Goal: Task Accomplishment & Management: Complete application form

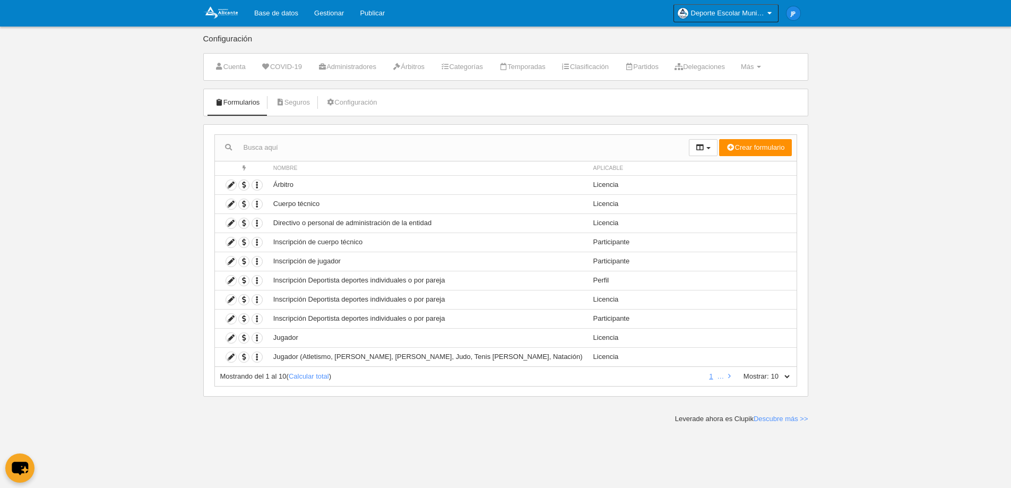
click at [309, 370] on div "Mostrando del 1 al 10 ( Calcular total ) 1 … Mostrar: 10 25 50 100 500" at bounding box center [505, 377] width 583 height 20
click at [310, 374] on link "Calcular total" at bounding box center [309, 376] width 40 height 8
drag, startPoint x: 783, startPoint y: 375, endPoint x: 789, endPoint y: 376, distance: 6.5
click at [783, 375] on select "10 25 50 100 500" at bounding box center [780, 376] width 22 height 10
select select "25"
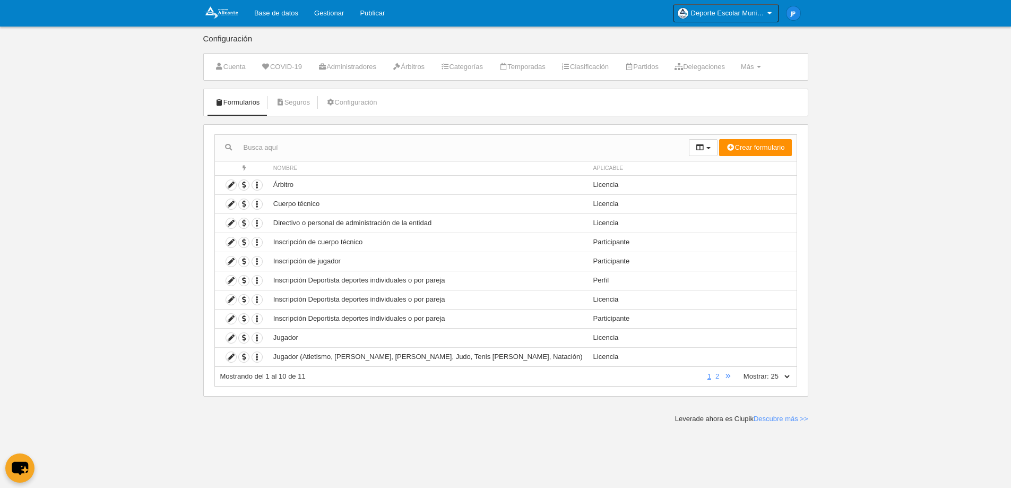
click at [769, 371] on select "10 25 50 100 500" at bounding box center [780, 376] width 22 height 10
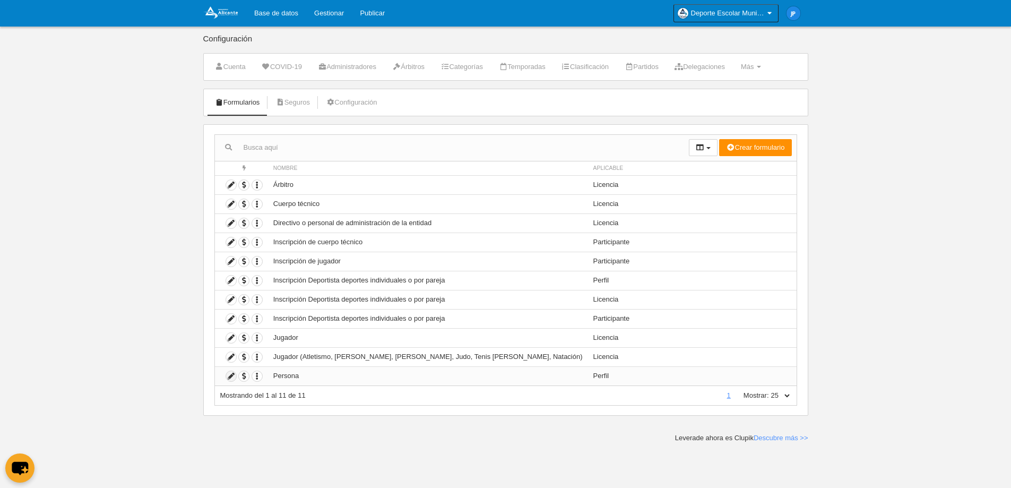
click at [233, 376] on icon at bounding box center [231, 376] width 10 height 10
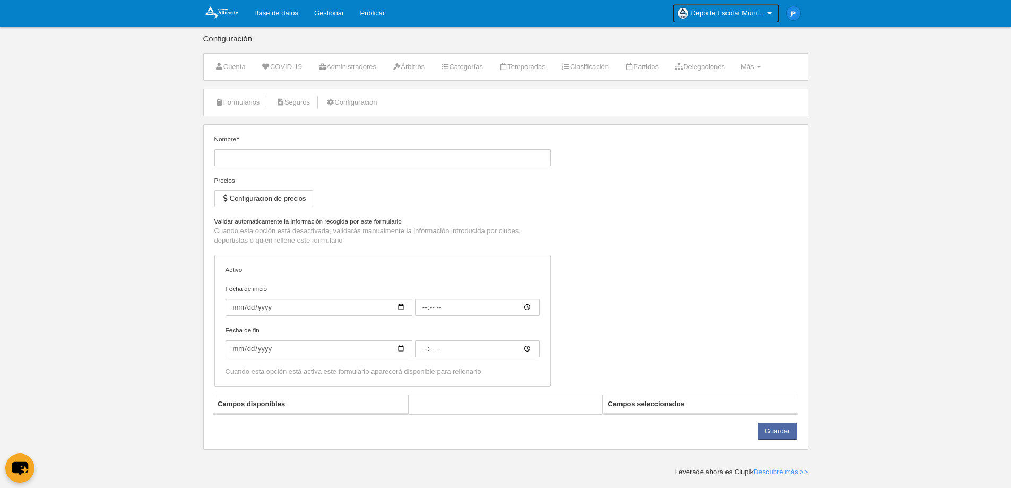
type input "Persona"
checkbox input "true"
type input "[DATE]"
type input "09:00"
type input "[DATE]"
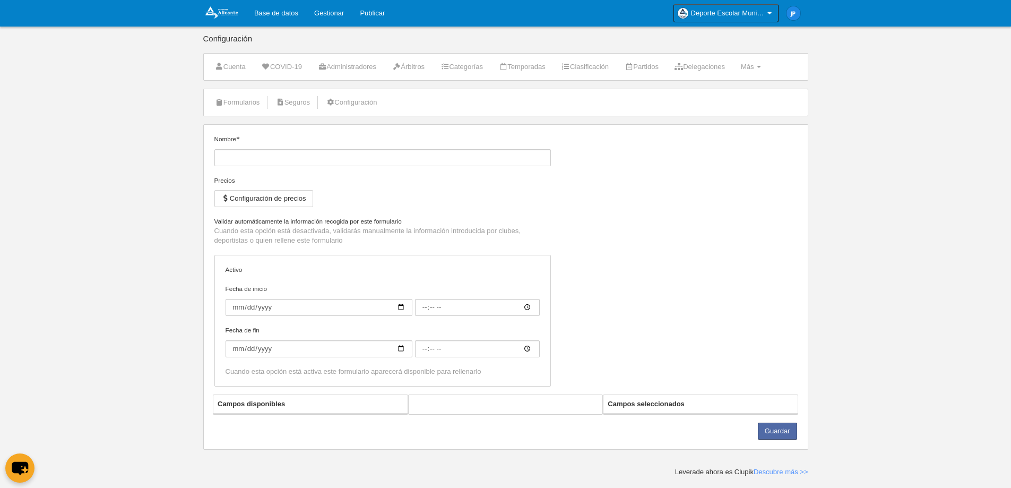
type input "15:00"
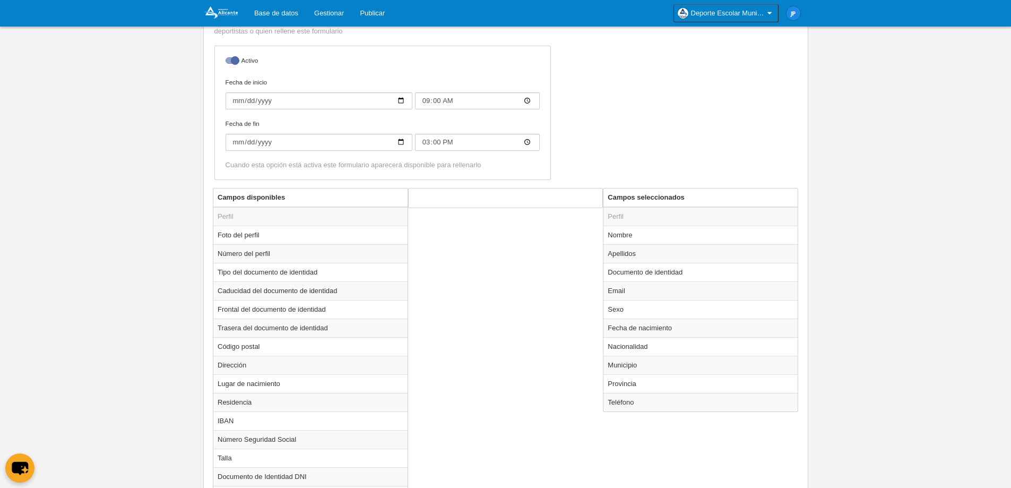
scroll to position [212, 0]
click at [634, 274] on td "Documento de identidad" at bounding box center [700, 271] width 194 height 19
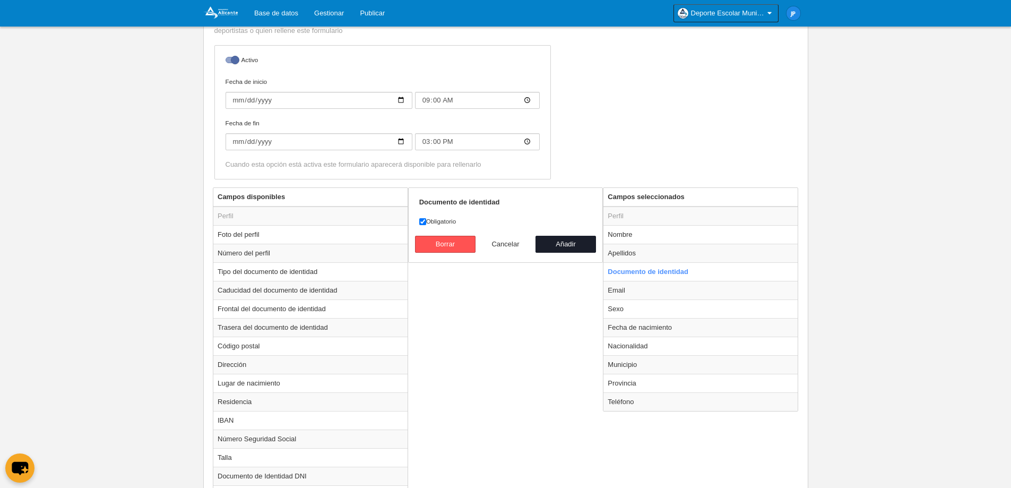
click at [500, 239] on button "Cancelar" at bounding box center [505, 244] width 60 height 17
radio input "false"
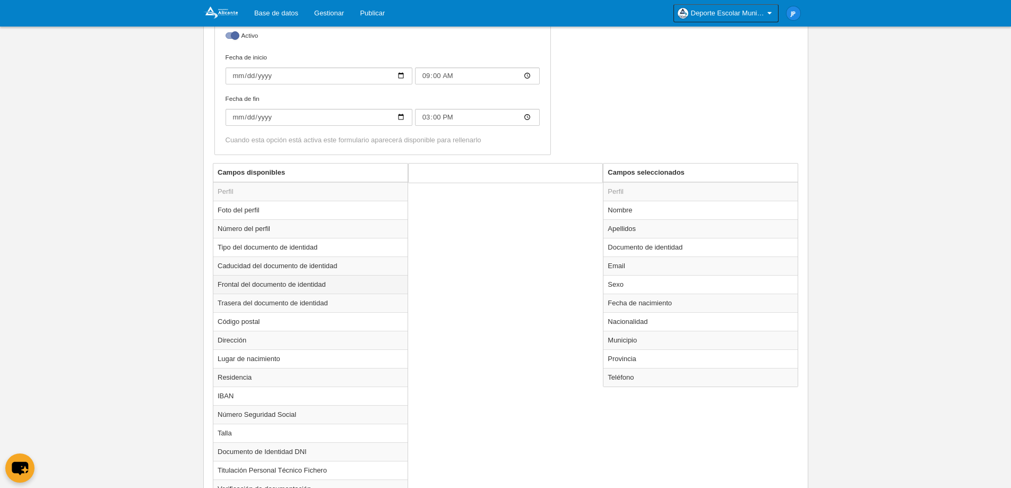
scroll to position [265, 0]
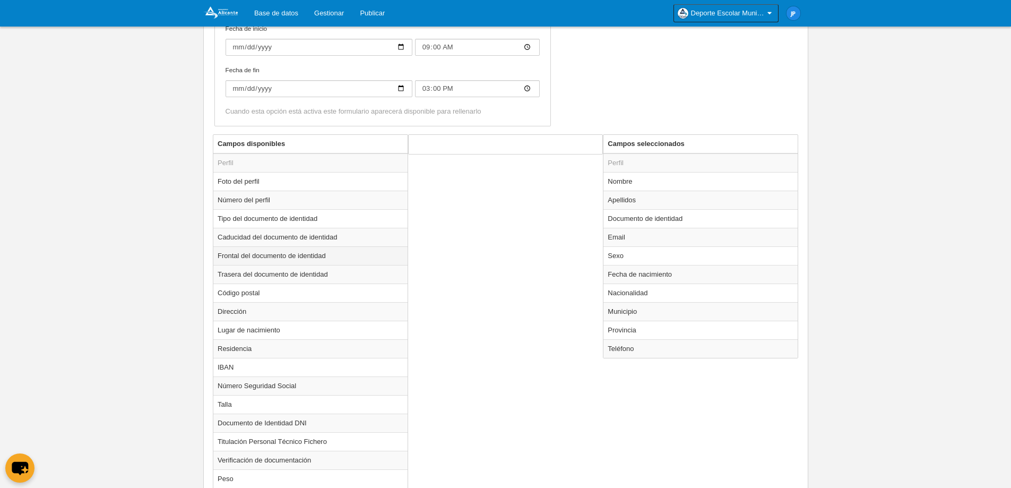
click at [299, 262] on td "Frontal del documento de identidad" at bounding box center [310, 255] width 194 height 19
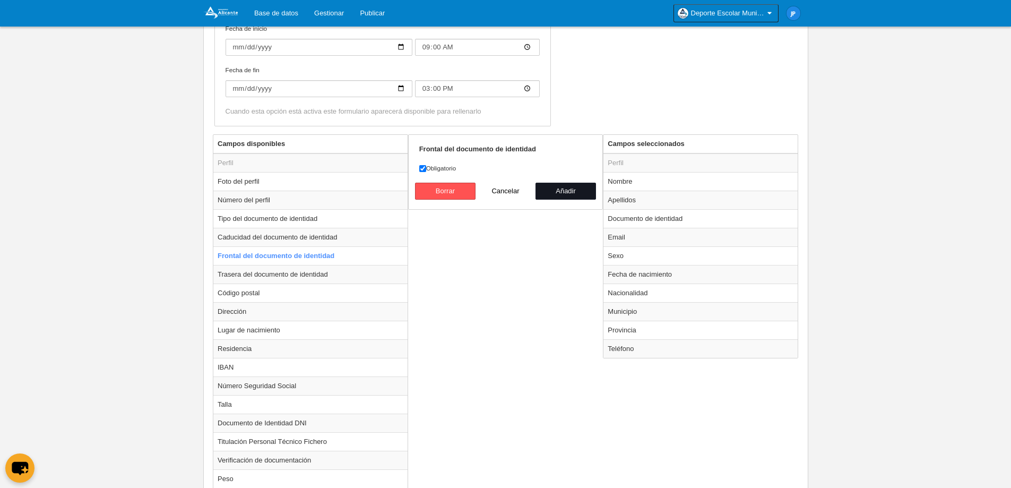
click at [554, 186] on button "Añadir" at bounding box center [565, 191] width 60 height 17
radio input "false"
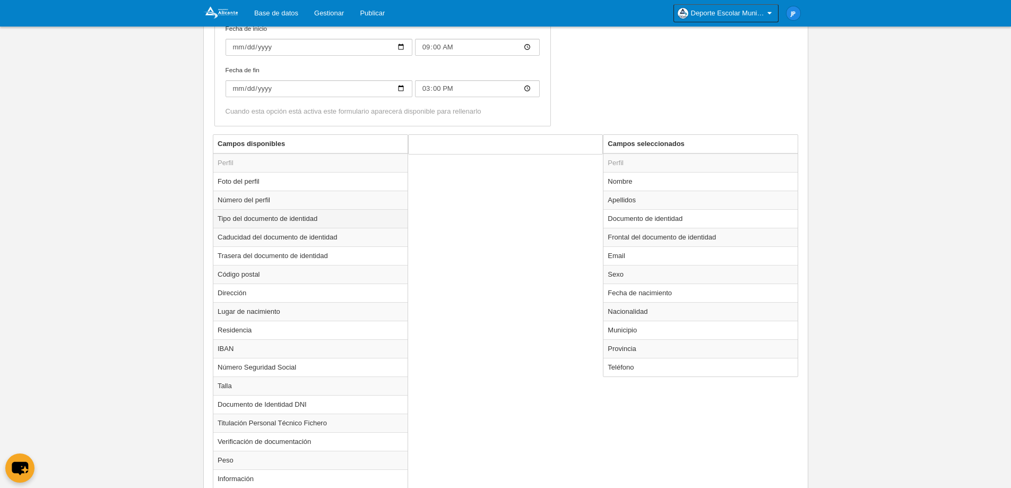
click at [284, 222] on td "Tipo del documento de identidad" at bounding box center [310, 218] width 194 height 19
radio input "true"
select select
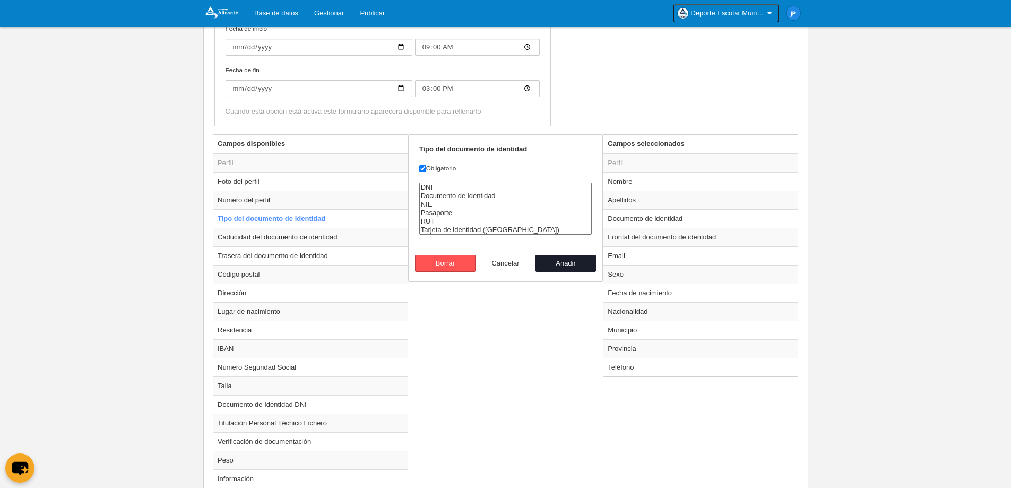
click at [506, 261] on button "Cancelar" at bounding box center [505, 263] width 60 height 17
radio input "false"
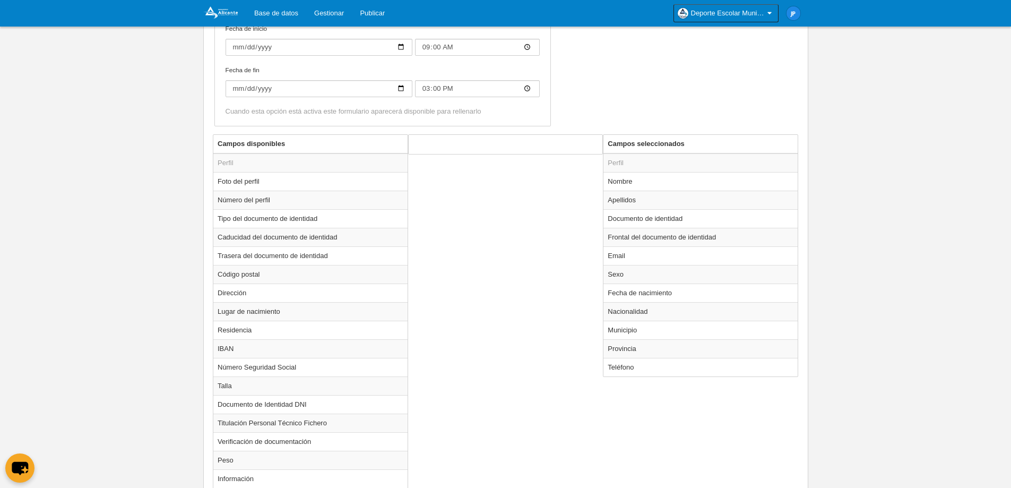
scroll to position [318, 0]
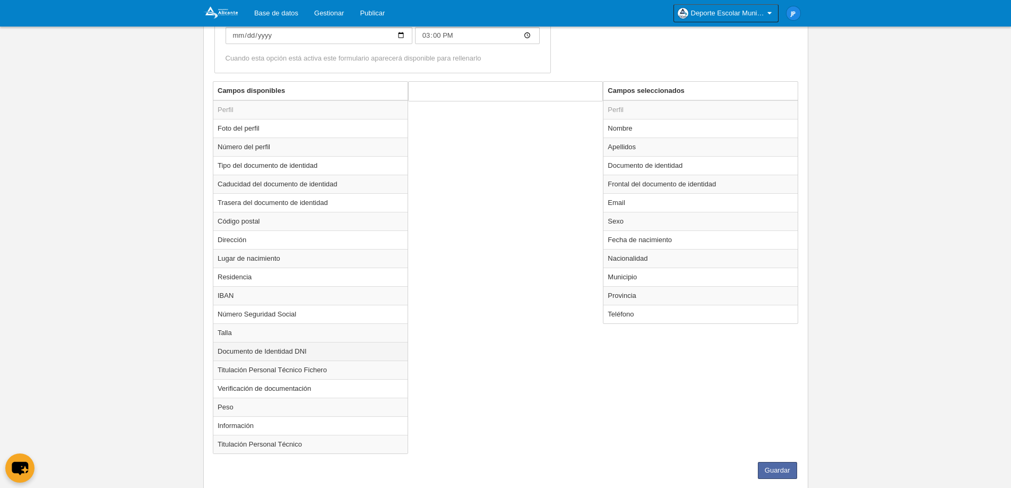
click at [287, 350] on td "Documento de Identidad DNI" at bounding box center [310, 351] width 194 height 19
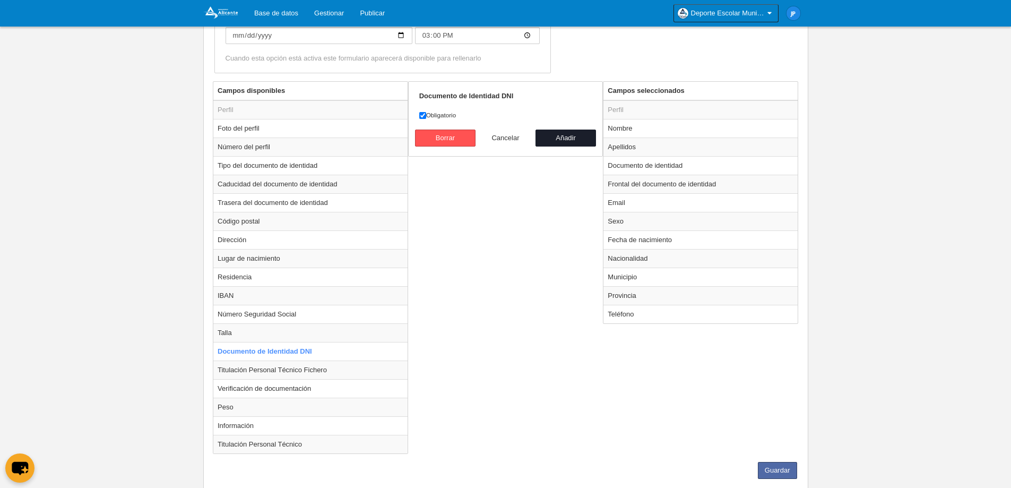
click at [510, 135] on button "Cancelar" at bounding box center [505, 137] width 60 height 17
radio input "false"
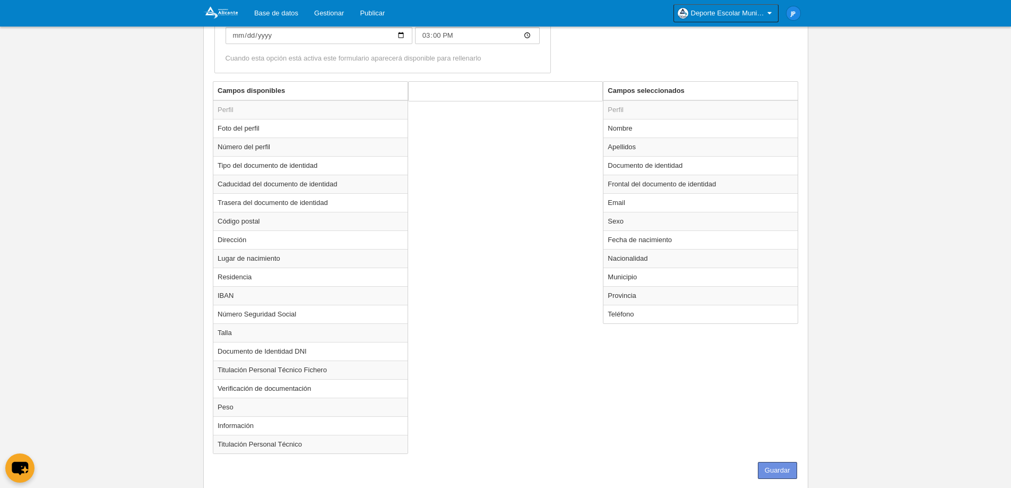
click at [780, 466] on button "Guardar" at bounding box center [777, 470] width 39 height 17
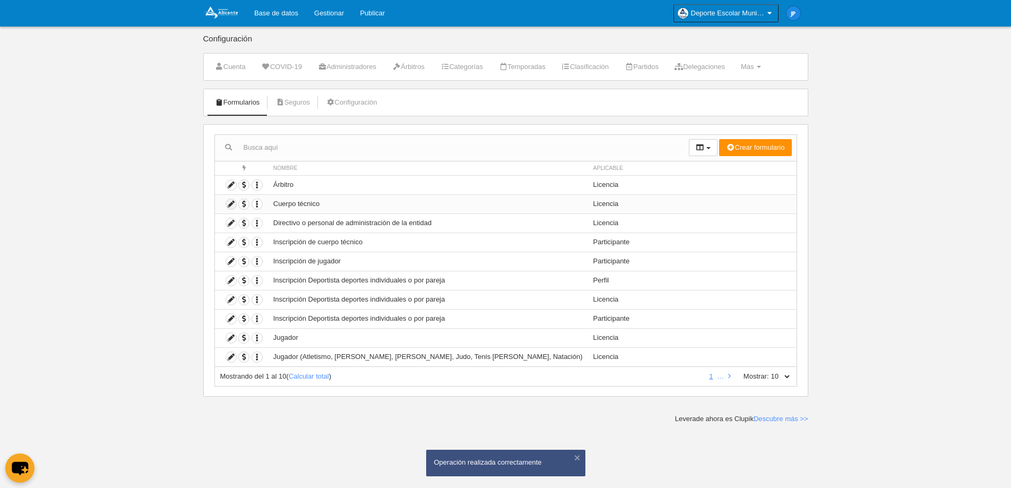
click at [227, 203] on icon at bounding box center [231, 204] width 10 height 10
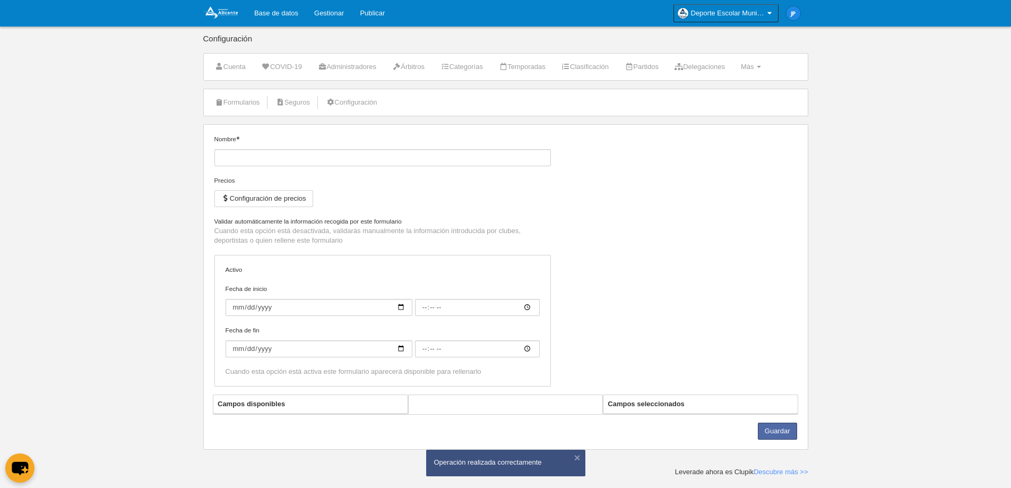
type input "Cuerpo técnico"
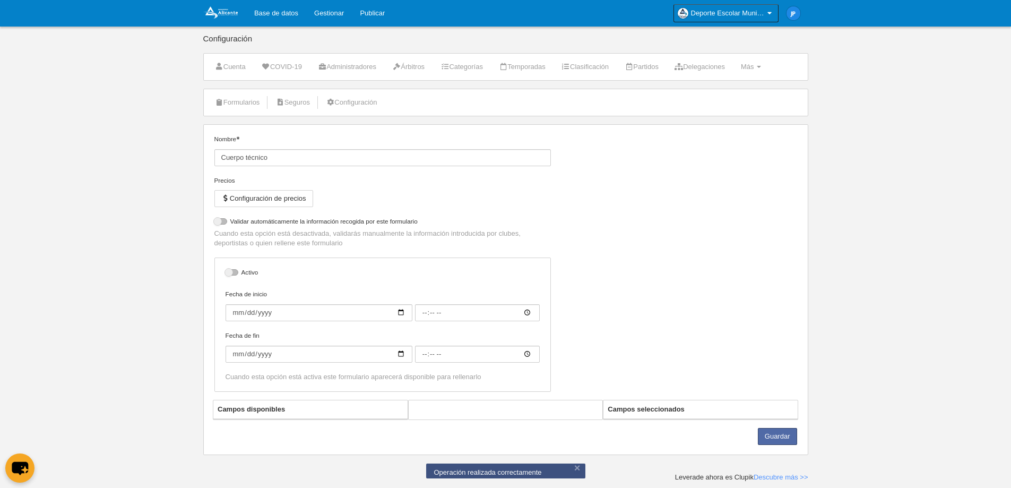
select select "selected"
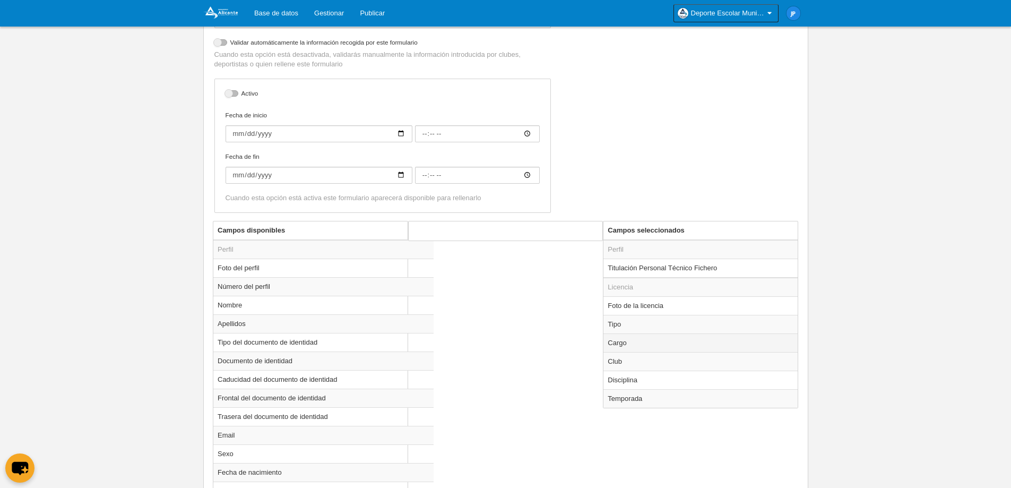
scroll to position [248, 0]
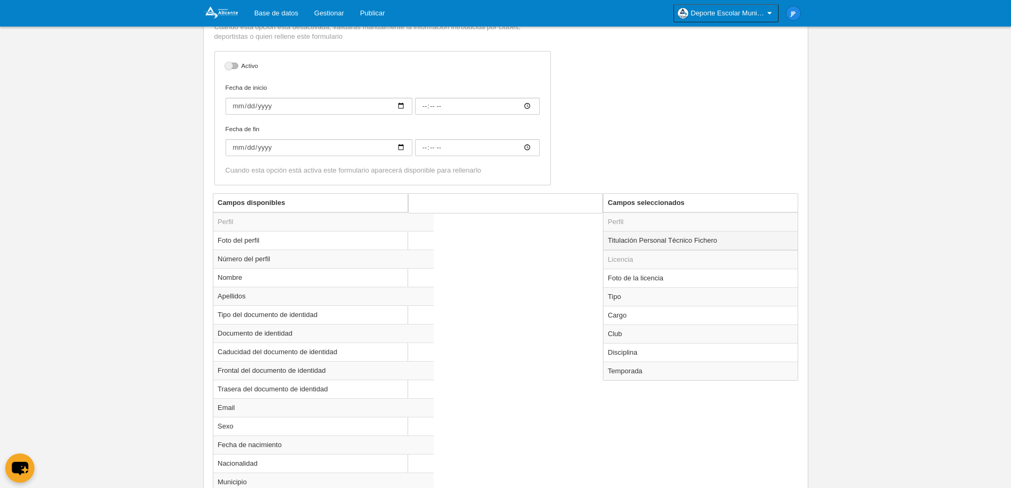
click at [659, 240] on td "Titulación Personal Técnico Fichero" at bounding box center [700, 240] width 194 height 19
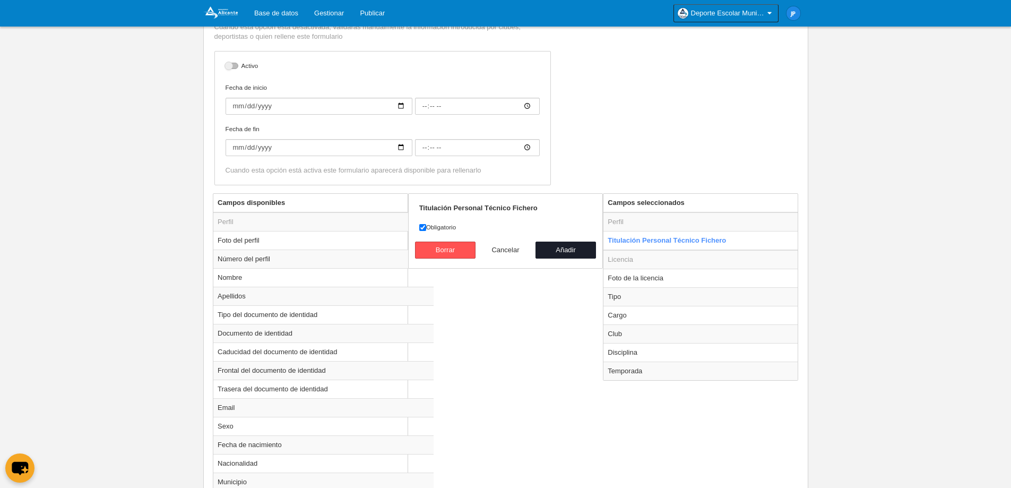
click at [517, 253] on button "Cancelar" at bounding box center [505, 249] width 60 height 17
radio input "false"
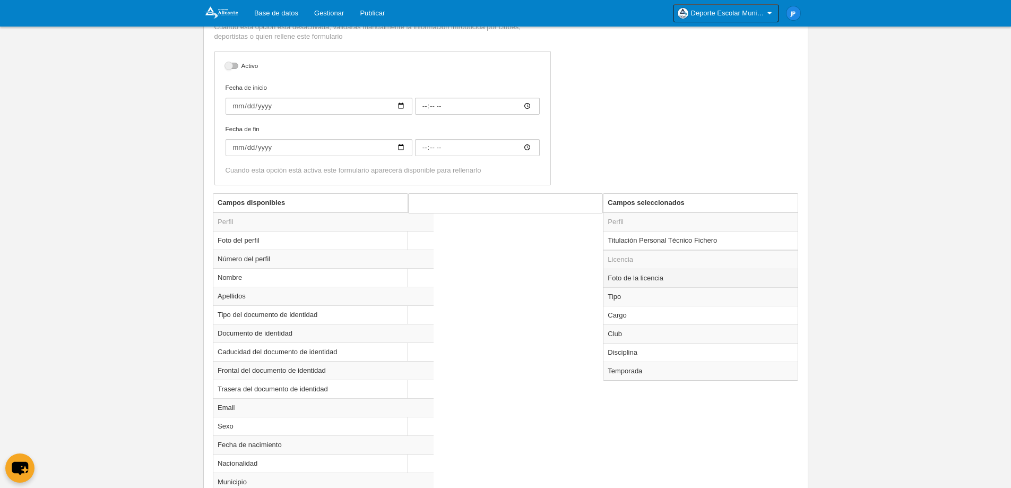
click at [649, 275] on td "Foto de la licencia" at bounding box center [700, 277] width 194 height 19
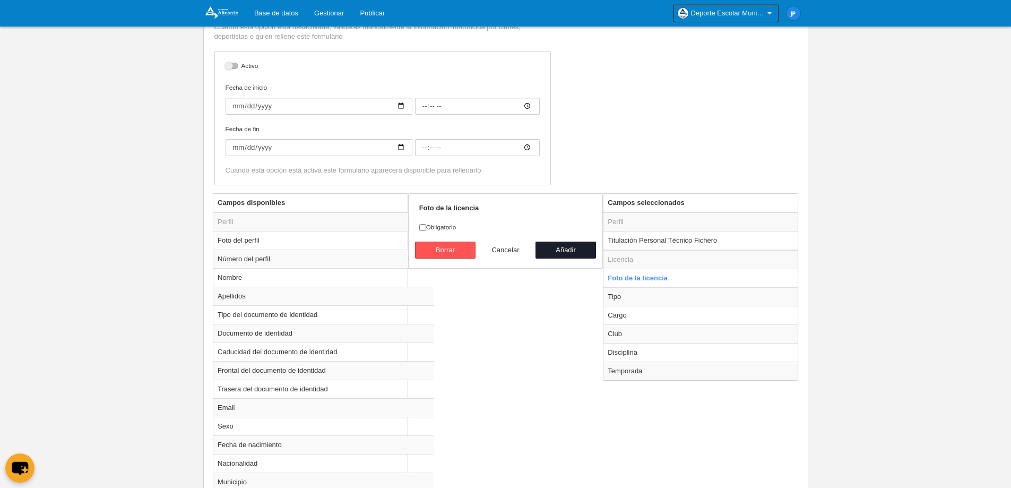
click at [502, 249] on button "Cancelar" at bounding box center [505, 249] width 60 height 17
radio input "false"
click at [647, 296] on td "Tipo" at bounding box center [700, 296] width 194 height 19
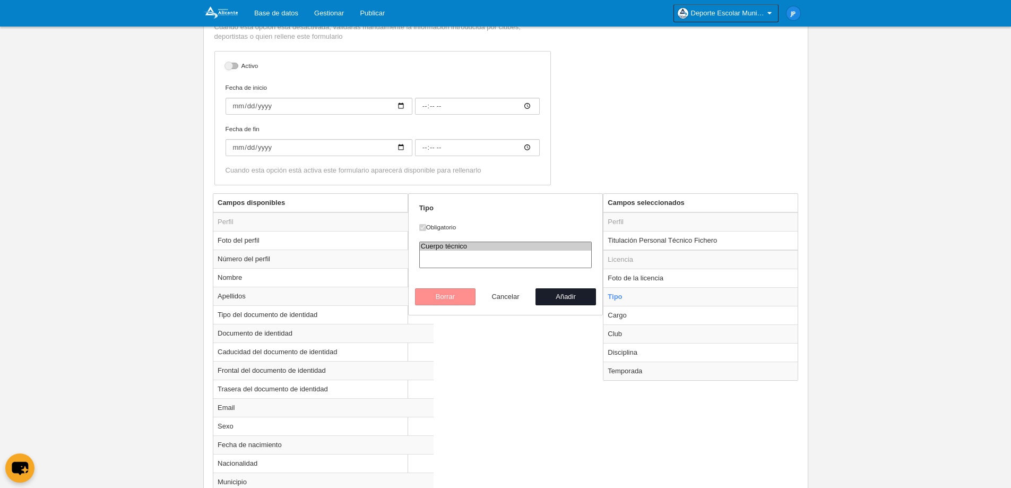
click at [511, 292] on button "Cancelar" at bounding box center [505, 296] width 60 height 17
radio input "false"
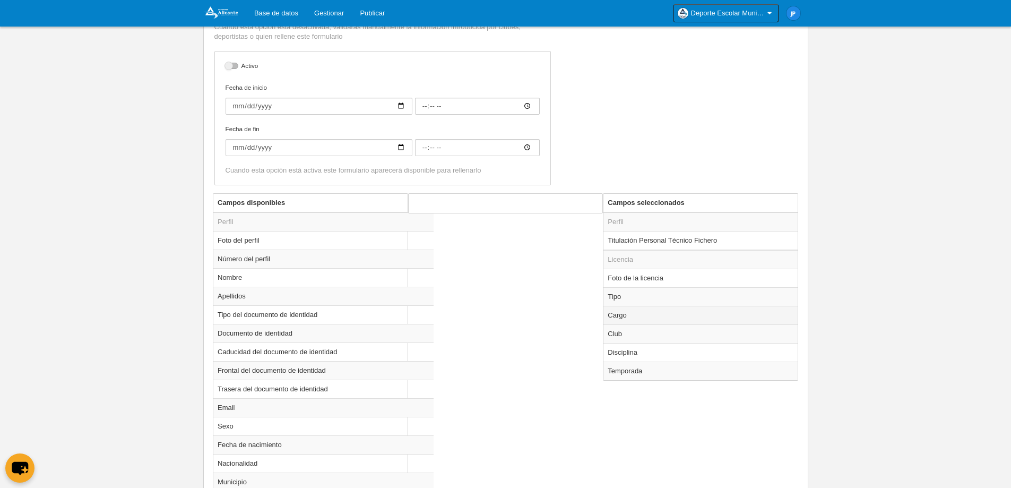
click at [643, 317] on td "Cargo" at bounding box center [700, 315] width 194 height 19
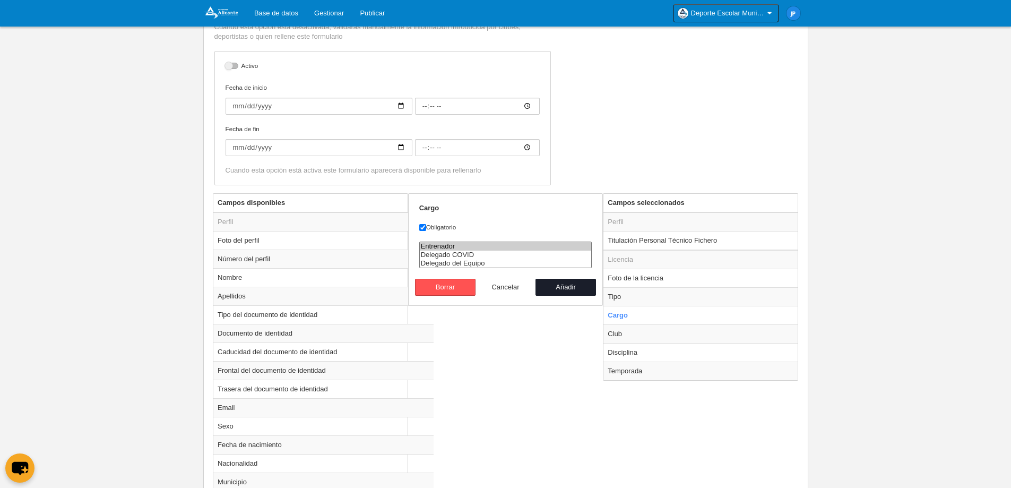
click at [507, 287] on button "Cancelar" at bounding box center [505, 287] width 60 height 17
radio input "false"
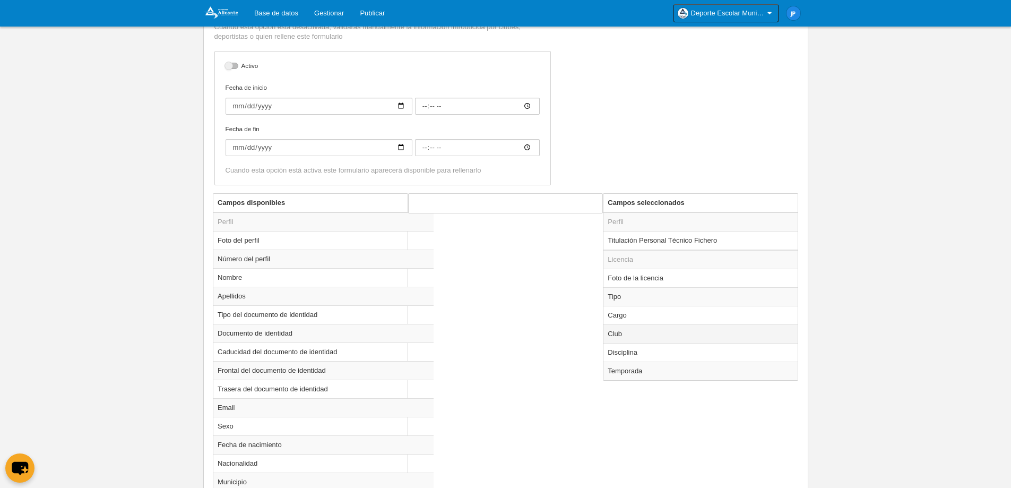
click at [613, 330] on td "Club" at bounding box center [700, 333] width 194 height 19
radio input "true"
select select
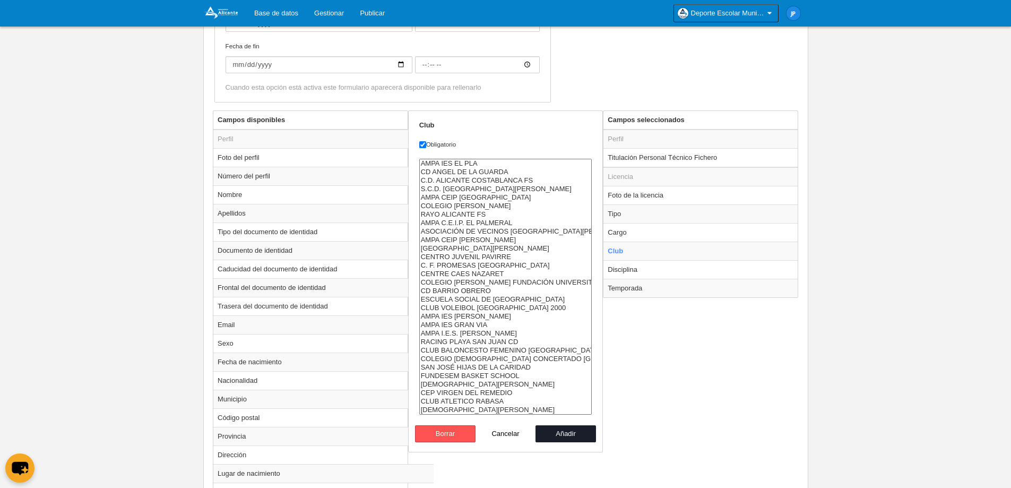
scroll to position [460, 0]
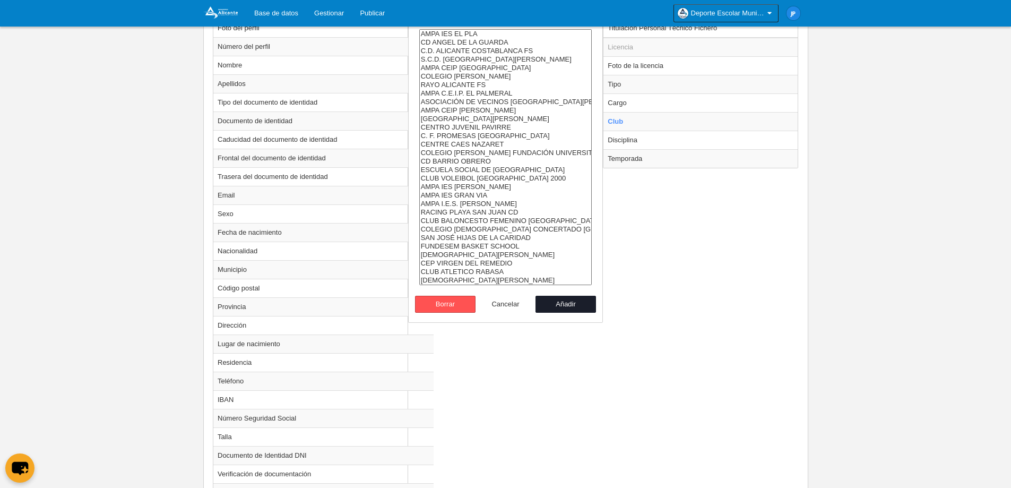
click at [499, 302] on button "Cancelar" at bounding box center [505, 304] width 60 height 17
radio input "false"
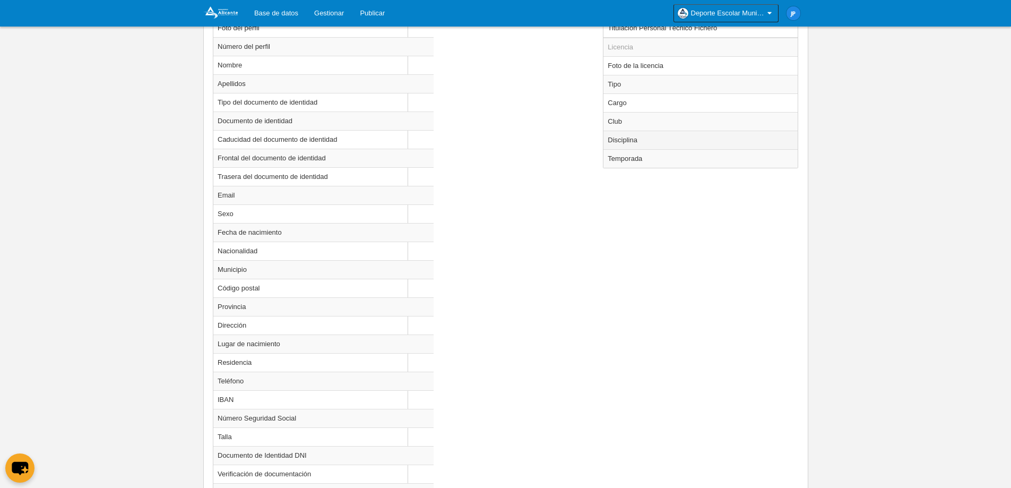
click at [637, 147] on td "Disciplina" at bounding box center [700, 140] width 194 height 19
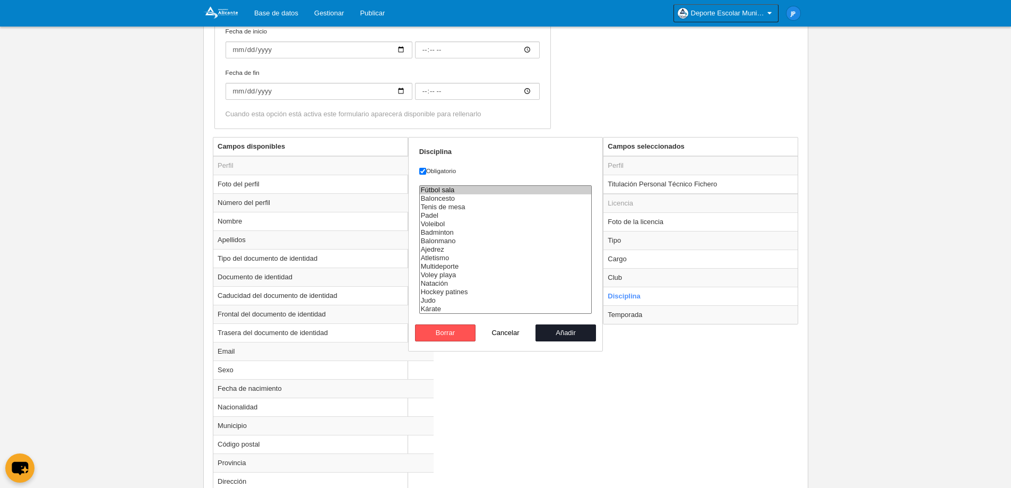
scroll to position [301, 0]
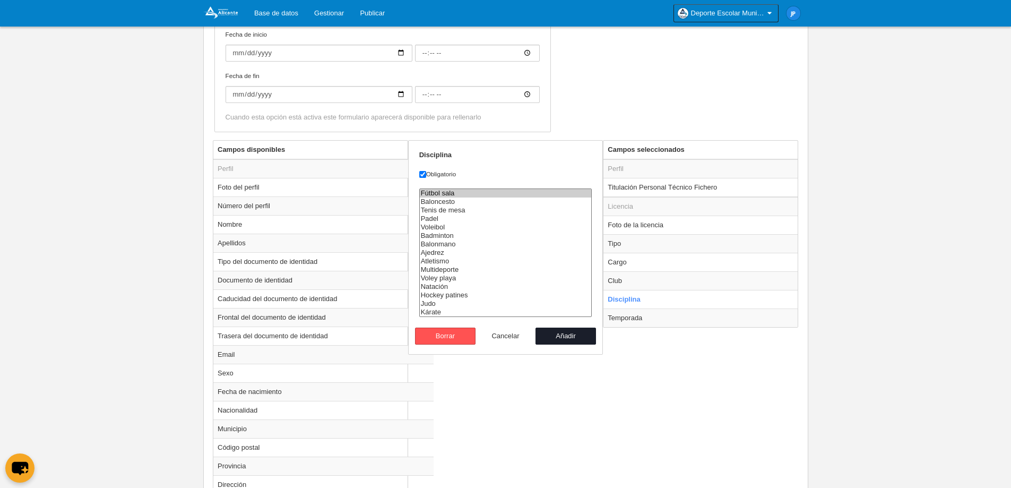
click at [502, 332] on button "Cancelar" at bounding box center [505, 335] width 60 height 17
radio input "false"
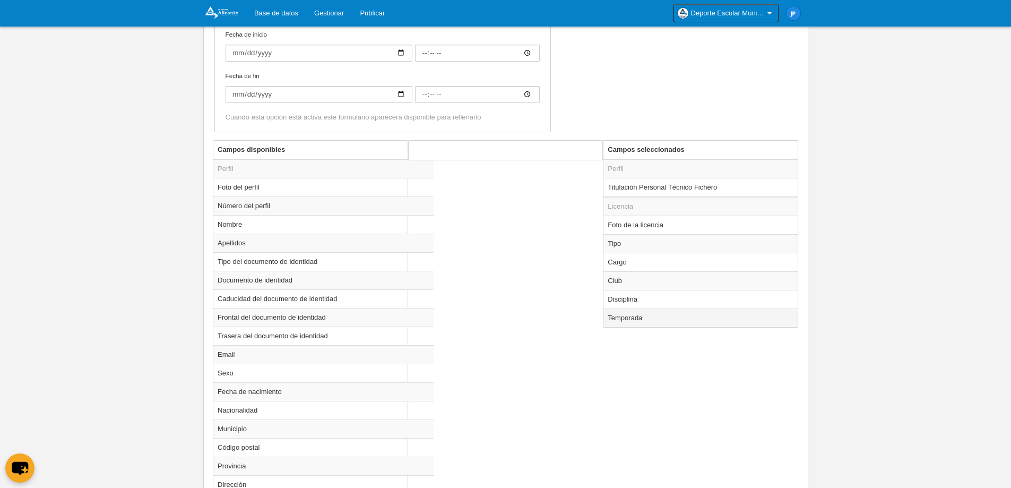
click at [647, 324] on td "Temporada" at bounding box center [700, 317] width 194 height 19
radio input "true"
select select "8607"
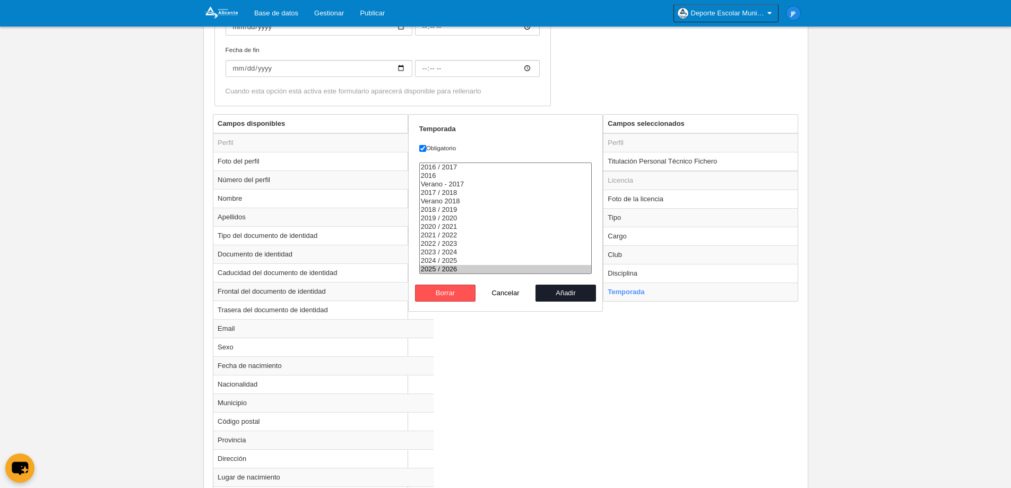
scroll to position [354, 0]
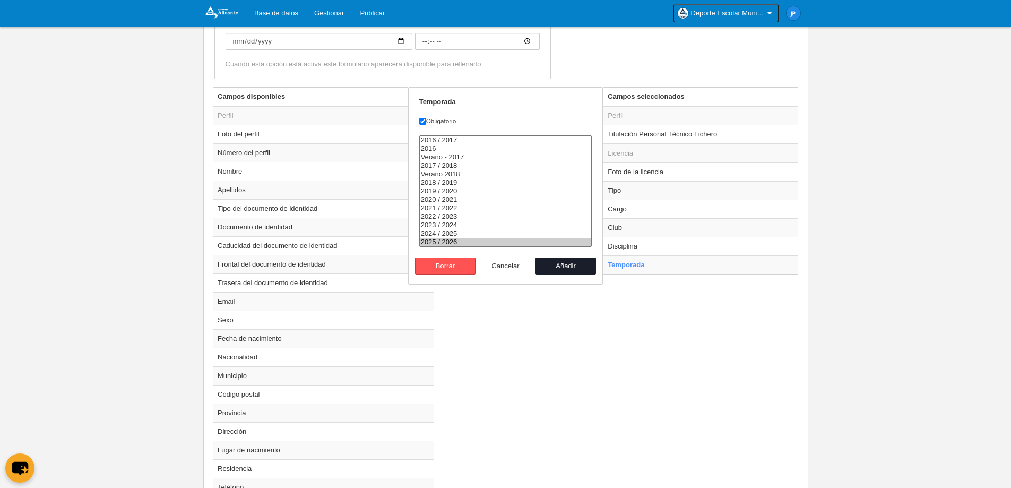
click at [508, 265] on button "Cancelar" at bounding box center [505, 265] width 60 height 17
radio input "false"
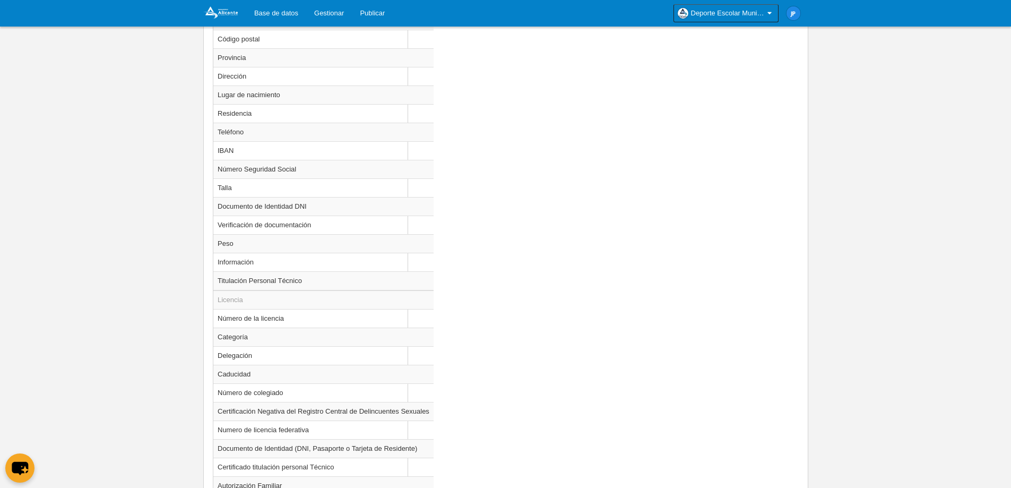
scroll to position [831, 0]
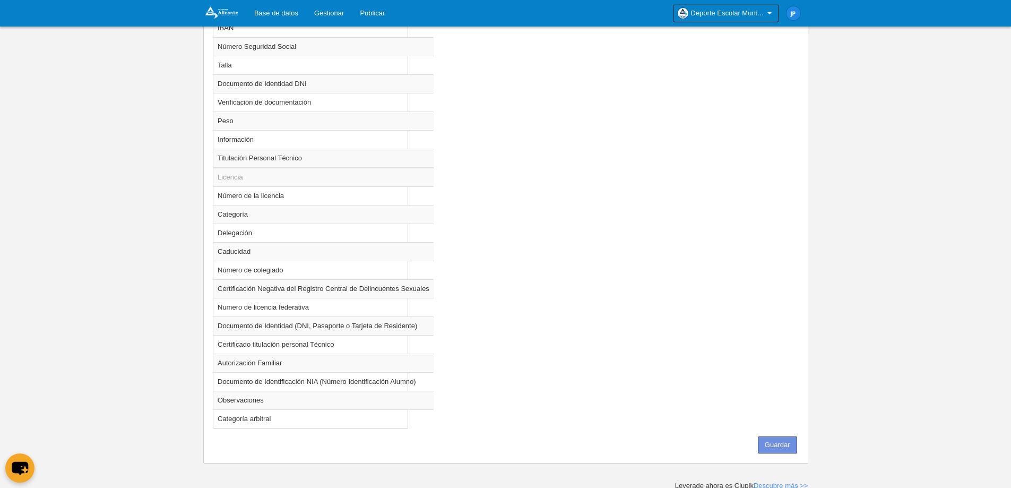
click at [776, 442] on button "Guardar" at bounding box center [777, 444] width 39 height 17
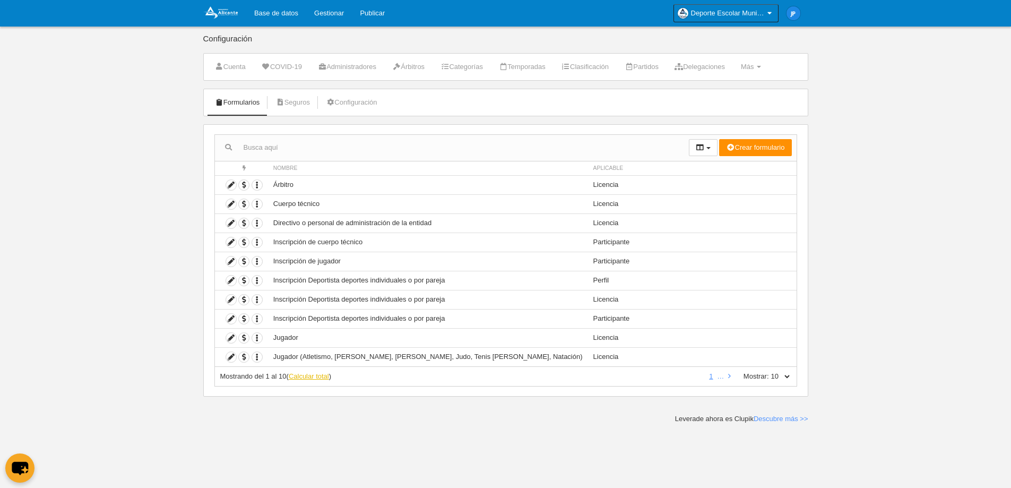
click at [324, 372] on link "Calcular total" at bounding box center [309, 376] width 40 height 8
click at [716, 373] on link "2" at bounding box center [717, 376] width 8 height 8
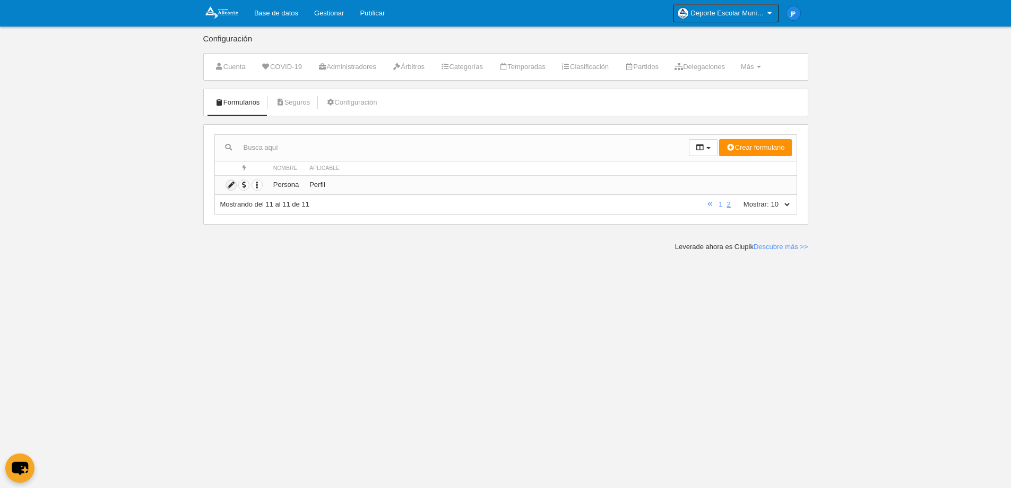
click at [231, 186] on icon at bounding box center [231, 185] width 10 height 10
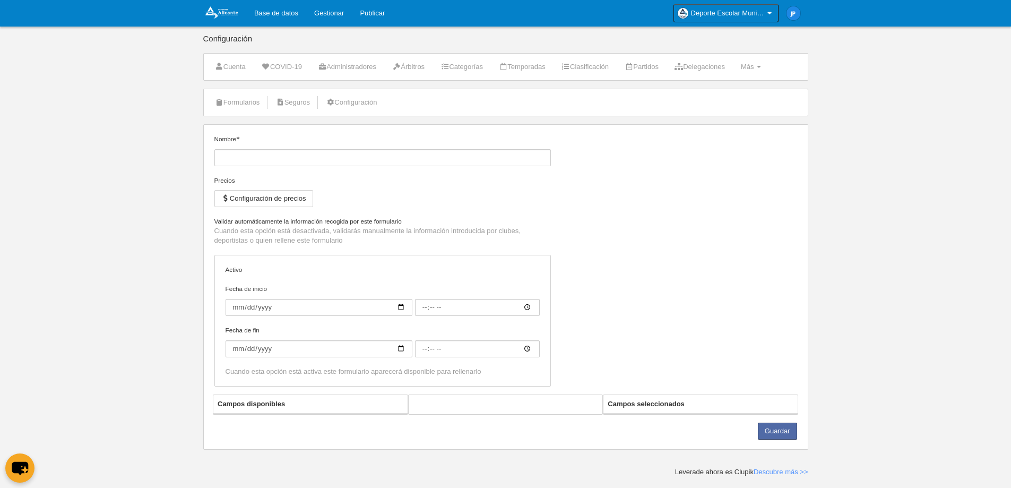
type input "Persona"
checkbox input "true"
type input "[DATE]"
type input "09:00"
type input "[DATE]"
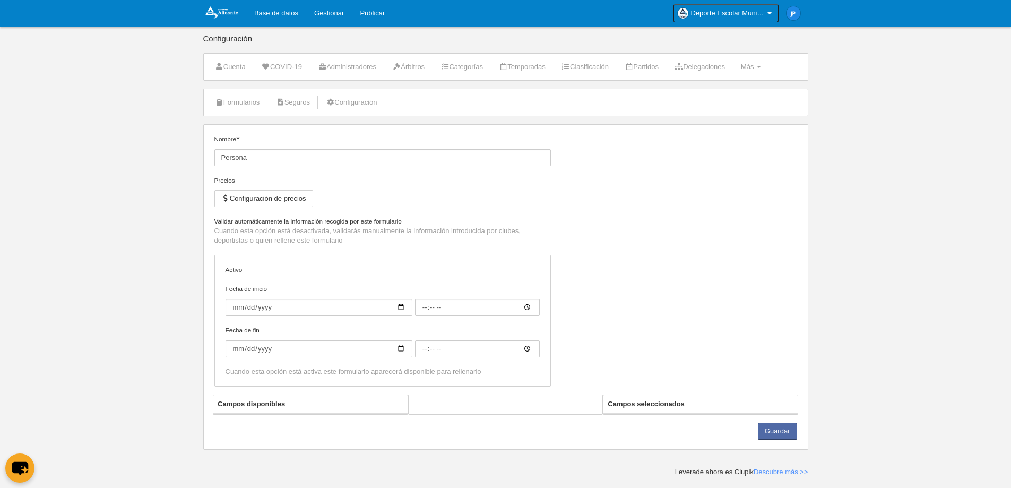
type input "15:00"
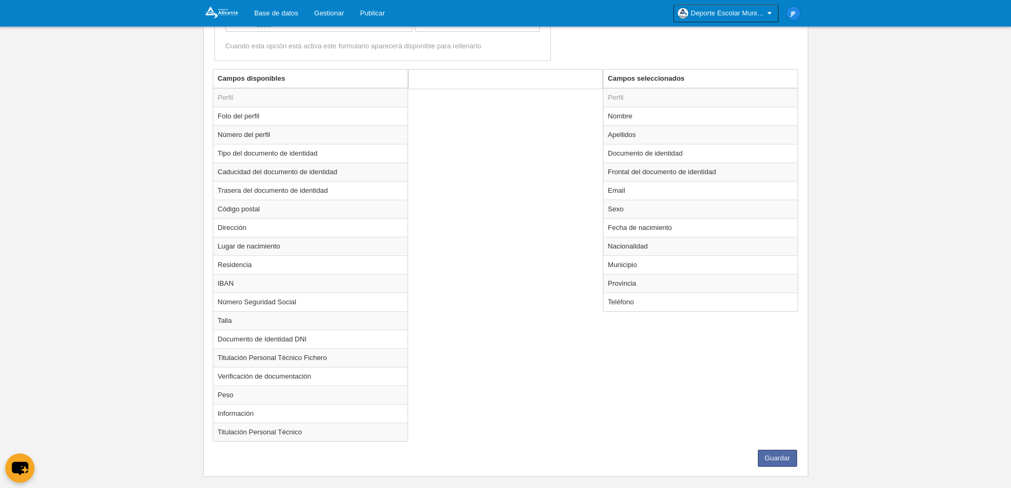
scroll to position [346, 0]
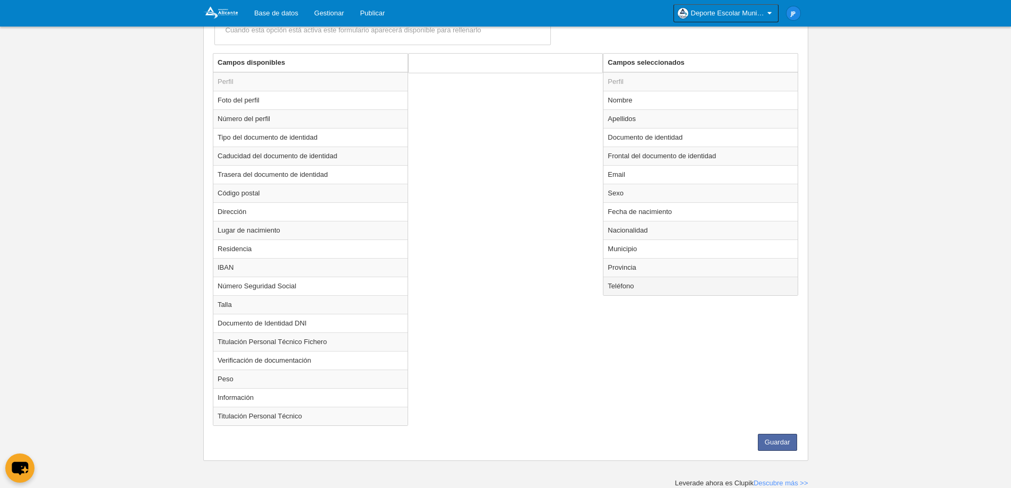
click at [641, 288] on td "Teléfono" at bounding box center [700, 285] width 194 height 19
radio input "true"
click at [453, 107] on button "Borrar" at bounding box center [445, 109] width 60 height 17
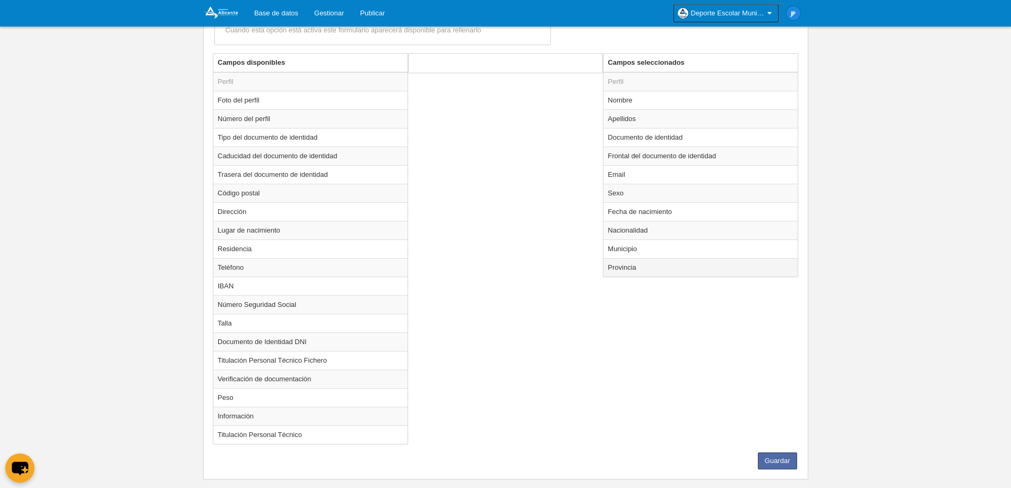
click at [646, 269] on td "Provincia" at bounding box center [700, 267] width 194 height 19
radio input "true"
click at [458, 111] on button "Borrar" at bounding box center [445, 109] width 60 height 17
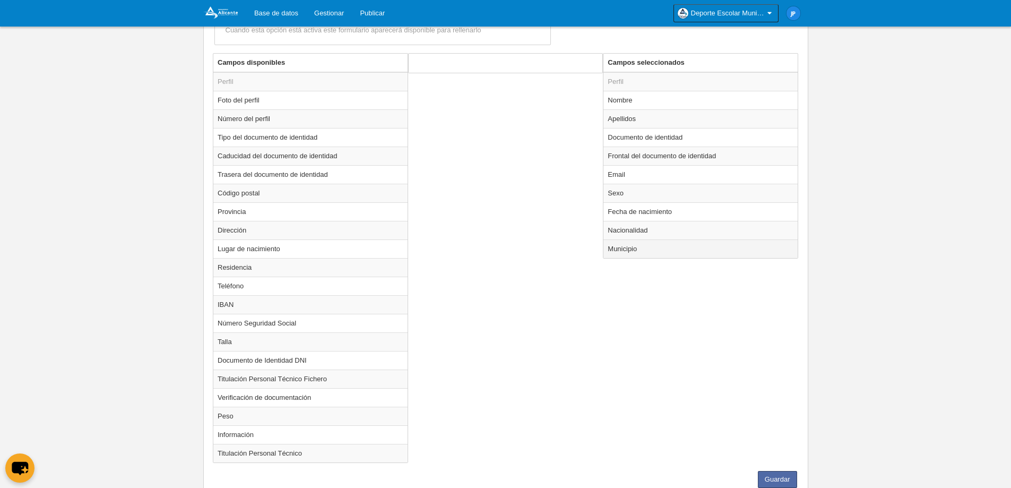
click at [646, 249] on td "Municipio" at bounding box center [700, 248] width 194 height 19
radio input "true"
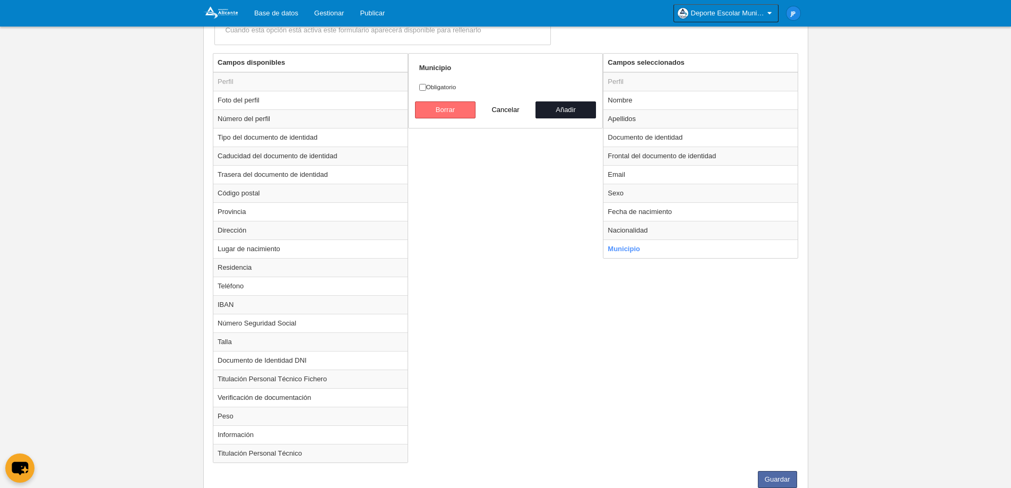
click at [449, 106] on button "Borrar" at bounding box center [445, 109] width 60 height 17
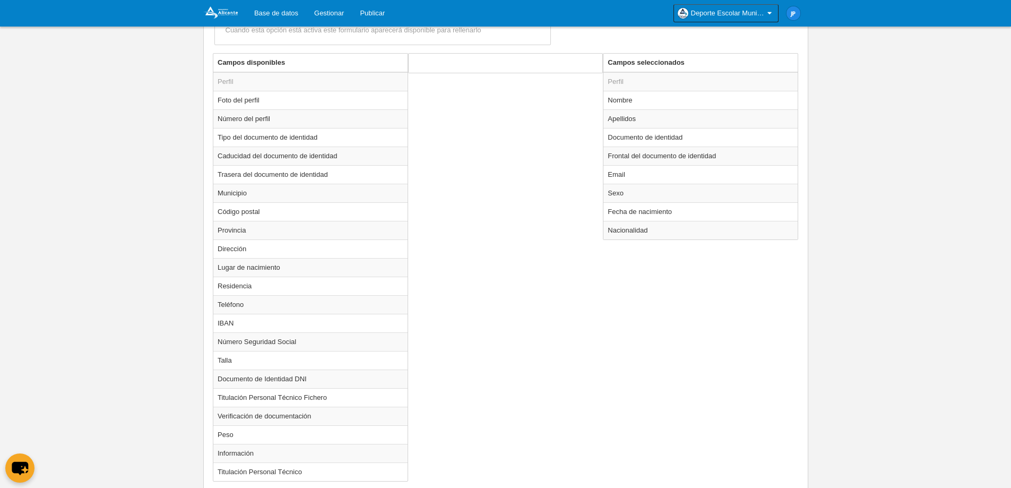
scroll to position [402, 0]
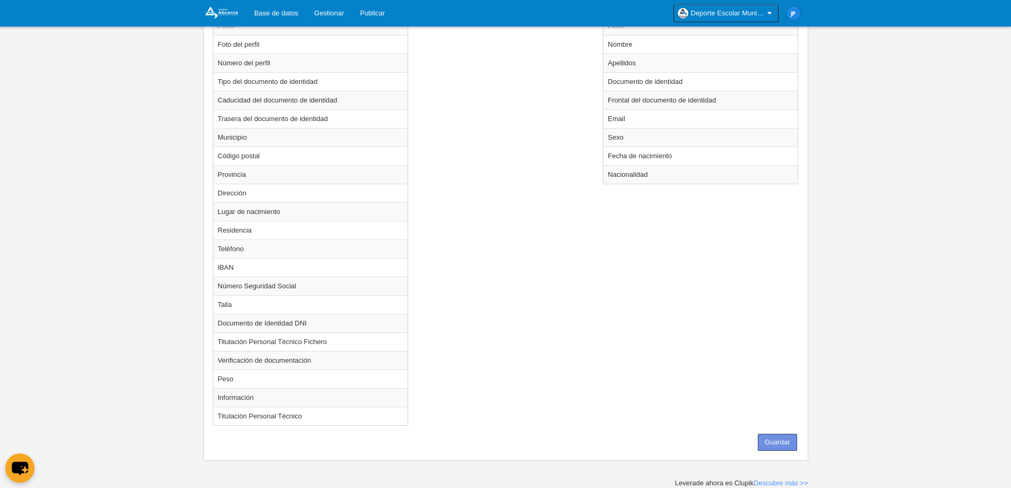
click at [783, 444] on button "Guardar" at bounding box center [777, 441] width 39 height 17
